Goal: Task Accomplishment & Management: Manage account settings

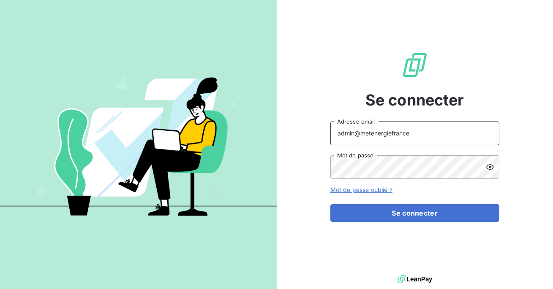
click at [417, 129] on input "admin@metenergiefrance" at bounding box center [414, 134] width 169 height 24
type input "ninon@leanpay.fr"
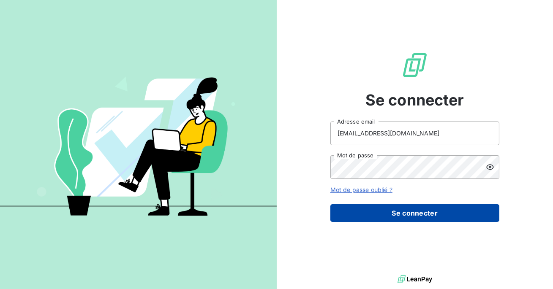
click at [395, 217] on button "Se connecter" at bounding box center [414, 213] width 169 height 18
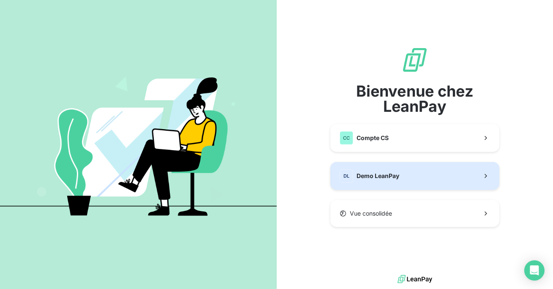
click at [389, 174] on span "Demo LeanPay" at bounding box center [377, 176] width 43 height 8
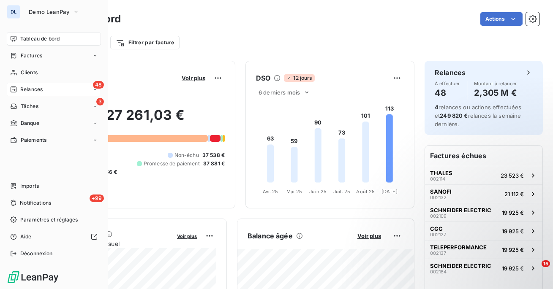
click at [18, 94] on div "48 Relances" at bounding box center [54, 90] width 94 height 14
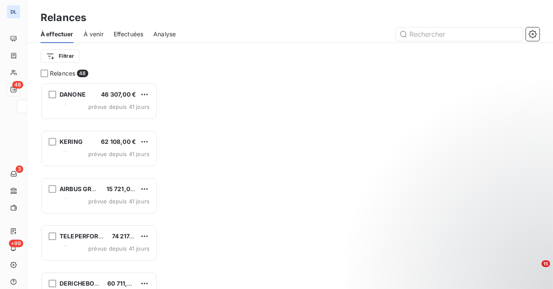
scroll to position [207, 117]
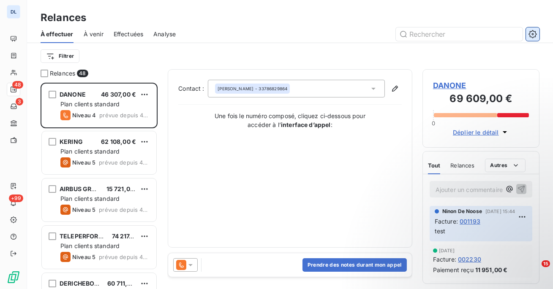
click at [528, 36] on icon "button" at bounding box center [532, 34] width 8 height 8
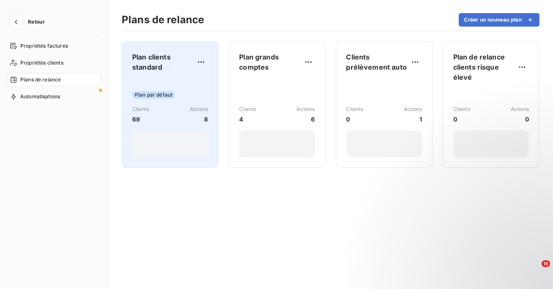
click at [193, 90] on div "Plan par défaut Clients 69 Actions 8" at bounding box center [170, 118] width 76 height 79
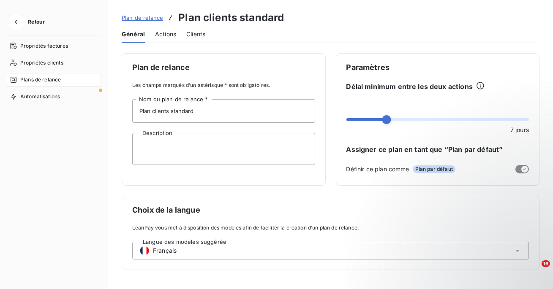
click at [169, 42] on div "Actions" at bounding box center [165, 34] width 21 height 18
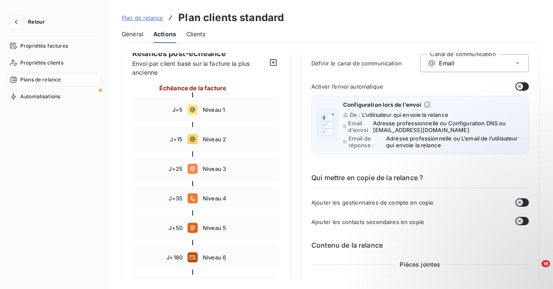
scroll to position [70, 0]
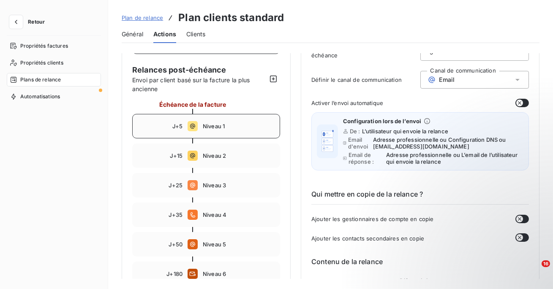
click at [223, 127] on span "Niveau 1" at bounding box center [239, 126] width 72 height 7
type input "5"
click at [452, 79] on span "Email" at bounding box center [447, 79] width 16 height 7
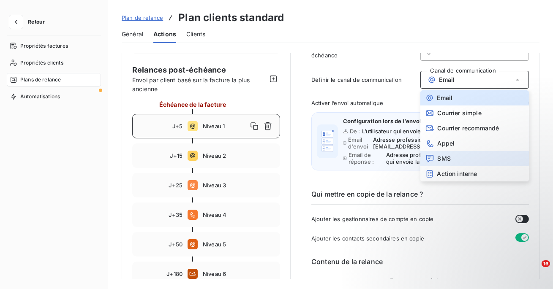
click at [438, 161] on span "SMS" at bounding box center [444, 158] width 13 height 7
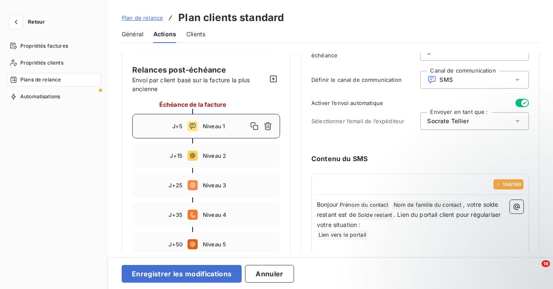
scroll to position [144, 0]
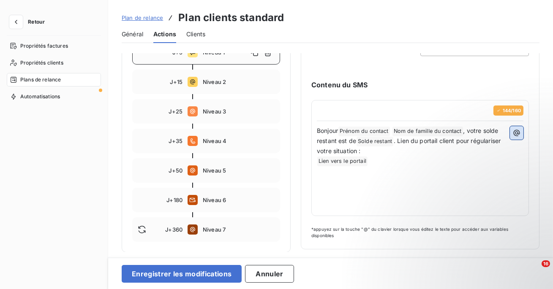
click at [514, 135] on icon "button" at bounding box center [516, 133] width 8 height 8
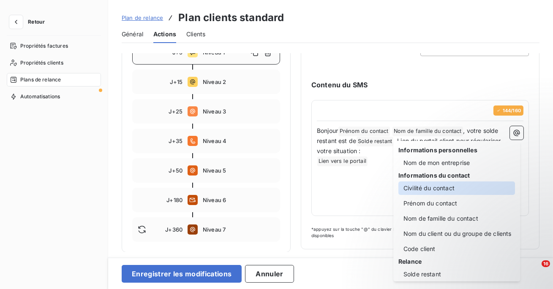
scroll to position [121, 0]
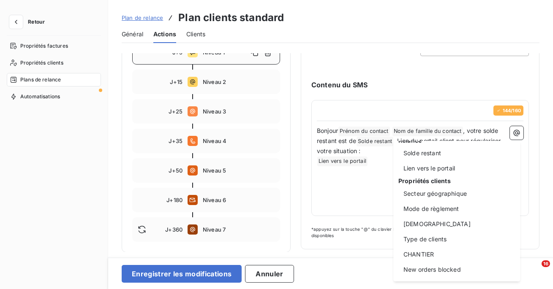
click at [540, 220] on html "Retour Propriétés factures Propriétés clients Plans de relance Automatisations …" at bounding box center [276, 144] width 553 height 289
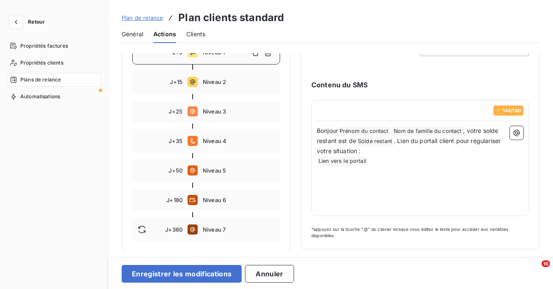
click at [515, 139] on p "Bonjour Prénom du contact ﻿ Nom de famille du contact ﻿ , votre solde restant e…" at bounding box center [420, 141] width 207 height 30
click at [514, 135] on icon "button" at bounding box center [516, 133] width 8 height 8
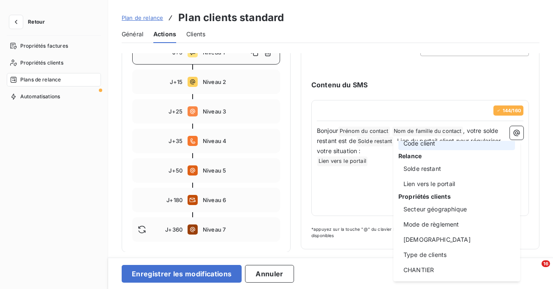
scroll to position [102, 0]
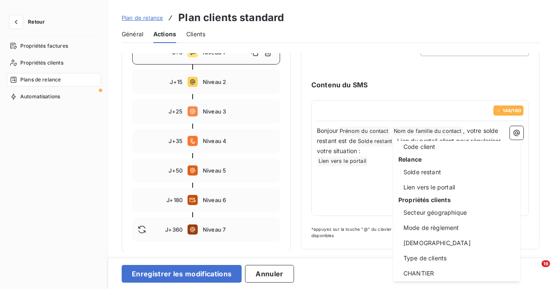
click at [329, 159] on html "Retour Propriétés factures Propriétés clients Plans de relance Automatisations …" at bounding box center [276, 144] width 553 height 289
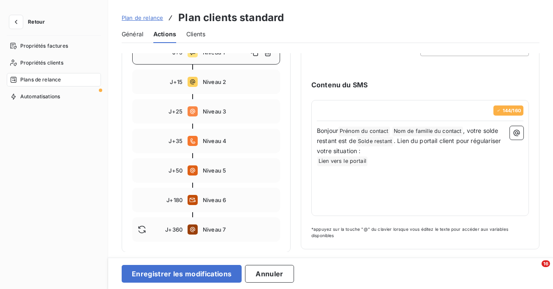
click at [372, 154] on p "Bonjour Prénom du contact ﻿ Nom de famille du contact ﻿ , votre solde restant e…" at bounding box center [420, 141] width 207 height 30
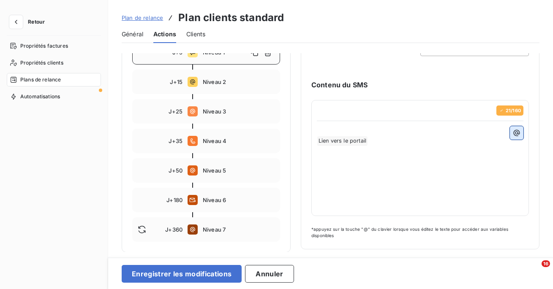
click at [512, 130] on icon "button" at bounding box center [516, 133] width 8 height 8
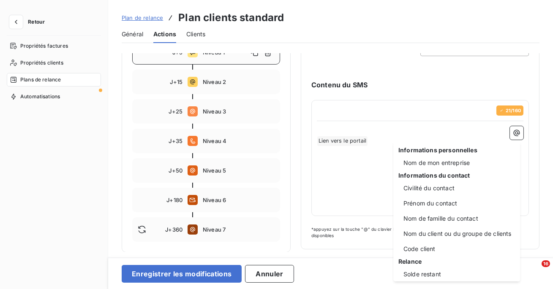
click at [368, 160] on html "Retour Propriétés factures Propriétés clients Plans de relance Automatisations …" at bounding box center [276, 144] width 553 height 289
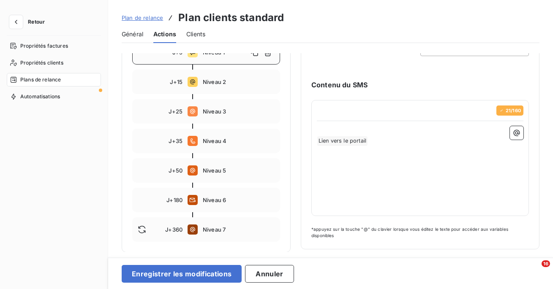
click at [374, 142] on p "﻿ Lien vers le portail ﻿ ﻿" at bounding box center [420, 141] width 207 height 10
click at [386, 139] on p "﻿ Lien vers le portail ﻿ ﻿" at bounding box center [420, 141] width 207 height 10
click at [514, 131] on icon "button" at bounding box center [517, 133] width 6 height 6
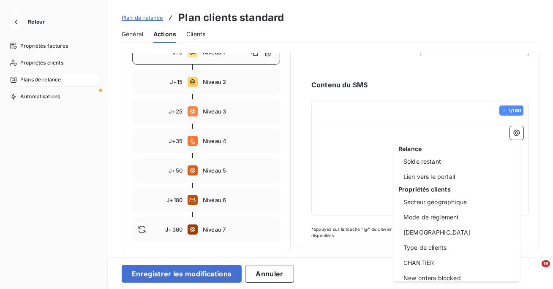
scroll to position [106, 0]
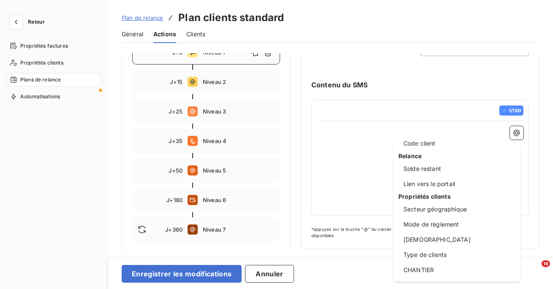
click at [22, 14] on html "Retour Propriétés factures Propriétés clients Plans de relance Automatisations …" at bounding box center [276, 144] width 553 height 289
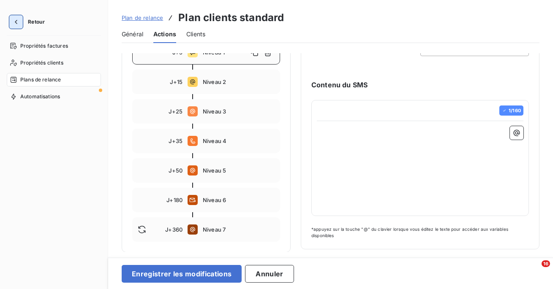
click at [15, 26] on button "button" at bounding box center [16, 22] width 14 height 14
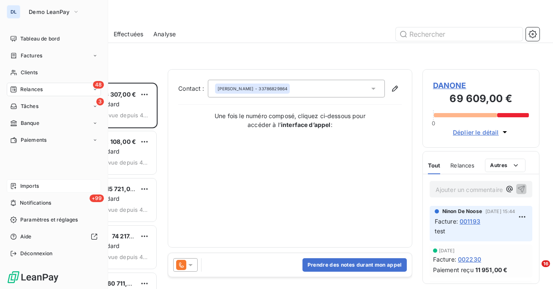
scroll to position [207, 117]
click at [30, 255] on span "Déconnexion" at bounding box center [36, 254] width 33 height 8
